Goal: Information Seeking & Learning: Learn about a topic

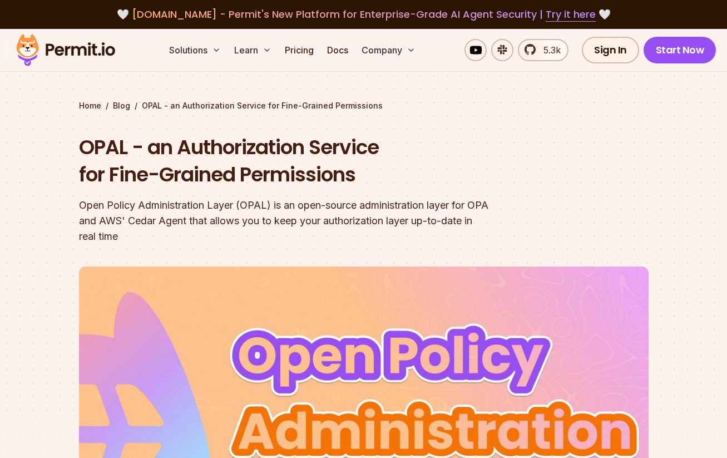
scroll to position [614, 0]
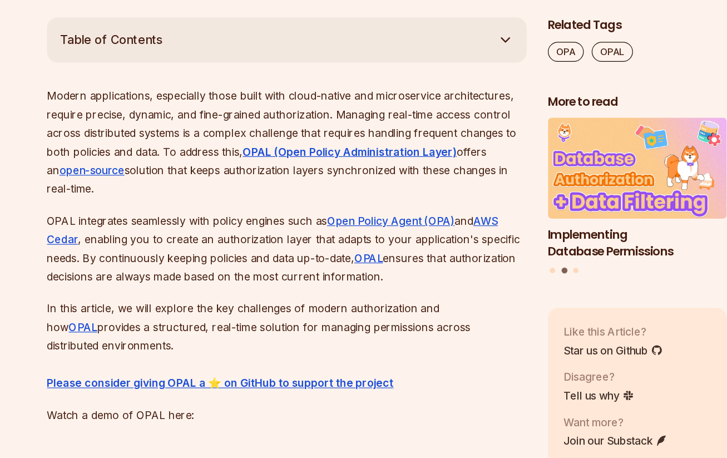
drag, startPoint x: 110, startPoint y: 262, endPoint x: 362, endPoint y: 271, distance: 252.1
type textarea "**********"
click at [362, 271] on p "OPAL integrates seamlessly with policy engines such as Open Policy Agent (OPA) …" at bounding box center [280, 252] width 402 height 62
copy p "By continuously keeping policies and data up-to-date, OPAL ensures that authori…"
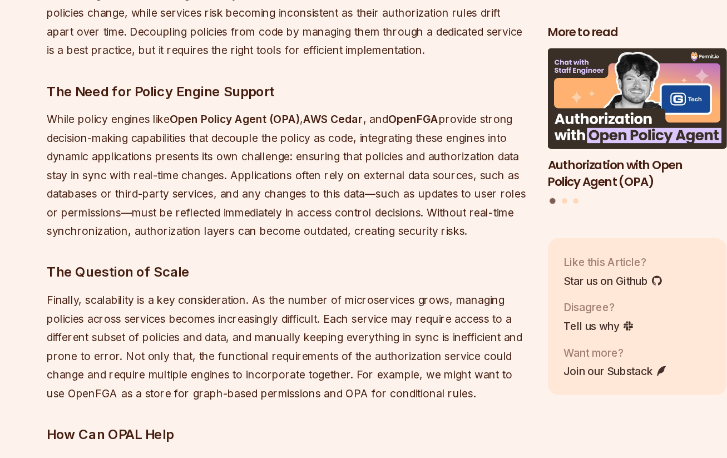
scroll to position [682, 0]
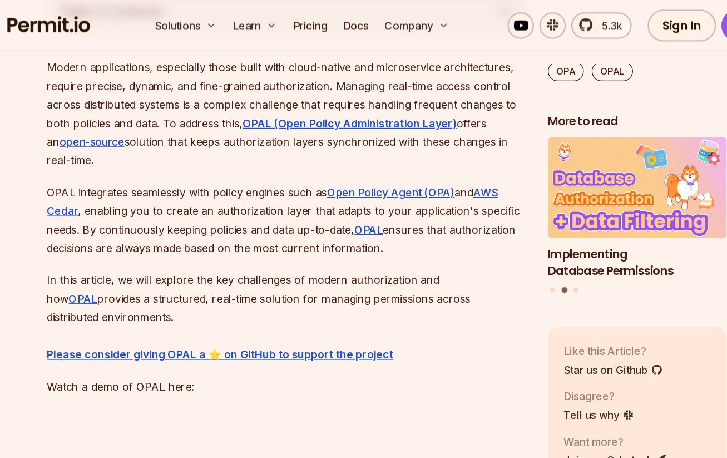
click at [165, 121] on p "Modern applications, especially those built with cloud-native and microservice …" at bounding box center [280, 94] width 402 height 93
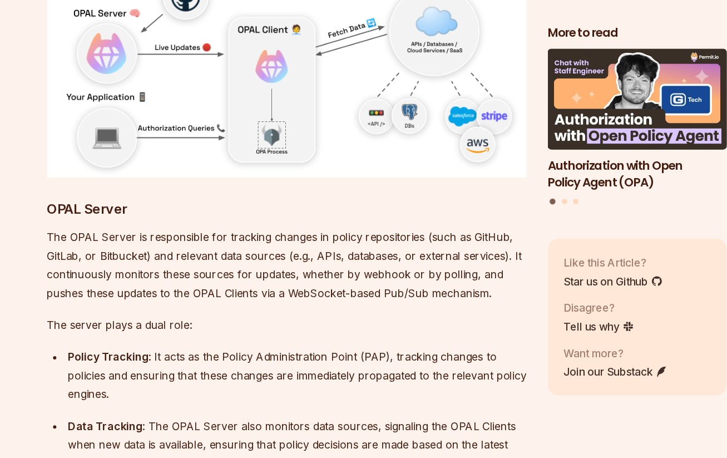
scroll to position [4277, 0]
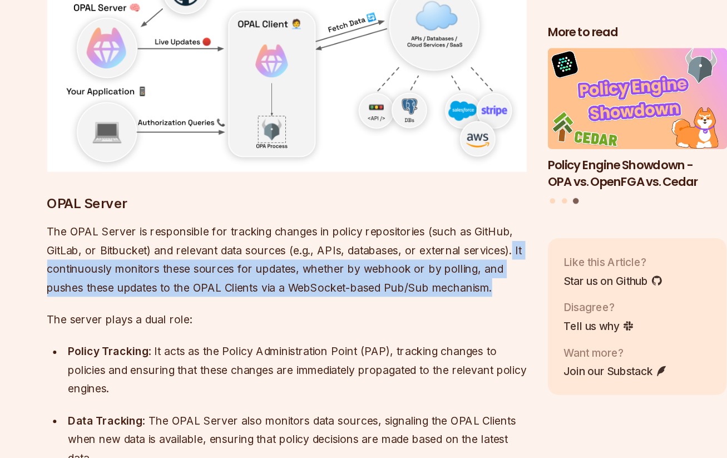
drag, startPoint x: 464, startPoint y: 237, endPoint x: 455, endPoint y: 268, distance: 32.0
click at [455, 267] on p "The OPAL Server is responsible for tracking changes in policy repositories (suc…" at bounding box center [280, 291] width 402 height 62
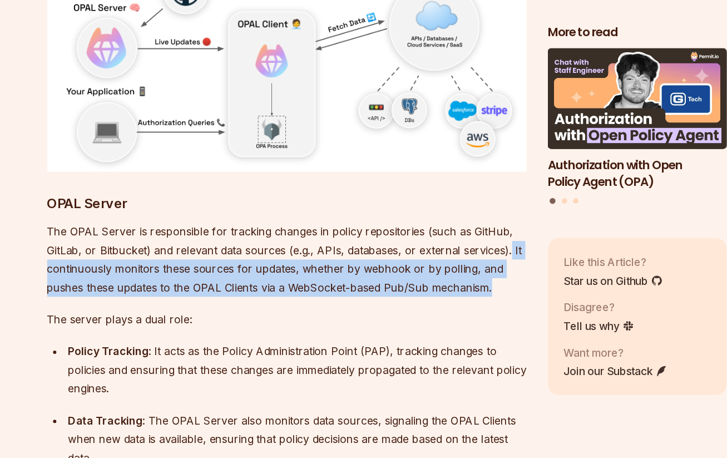
copy p "It continuously monitors these sources for updates, whether by webhook or by po…"
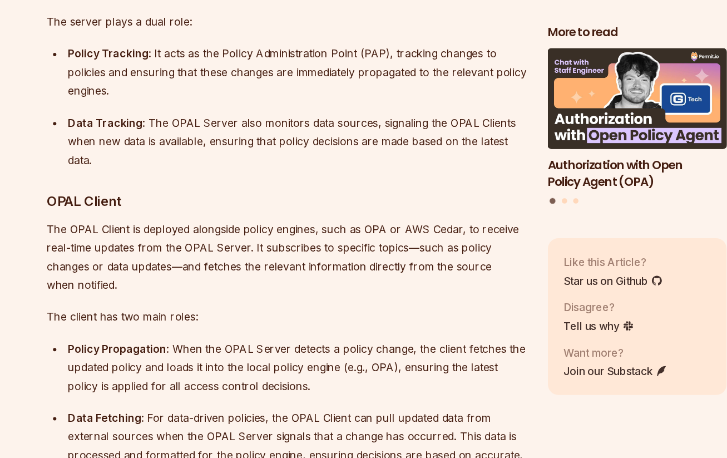
scroll to position [4538, 0]
